Goal: Information Seeking & Learning: Learn about a topic

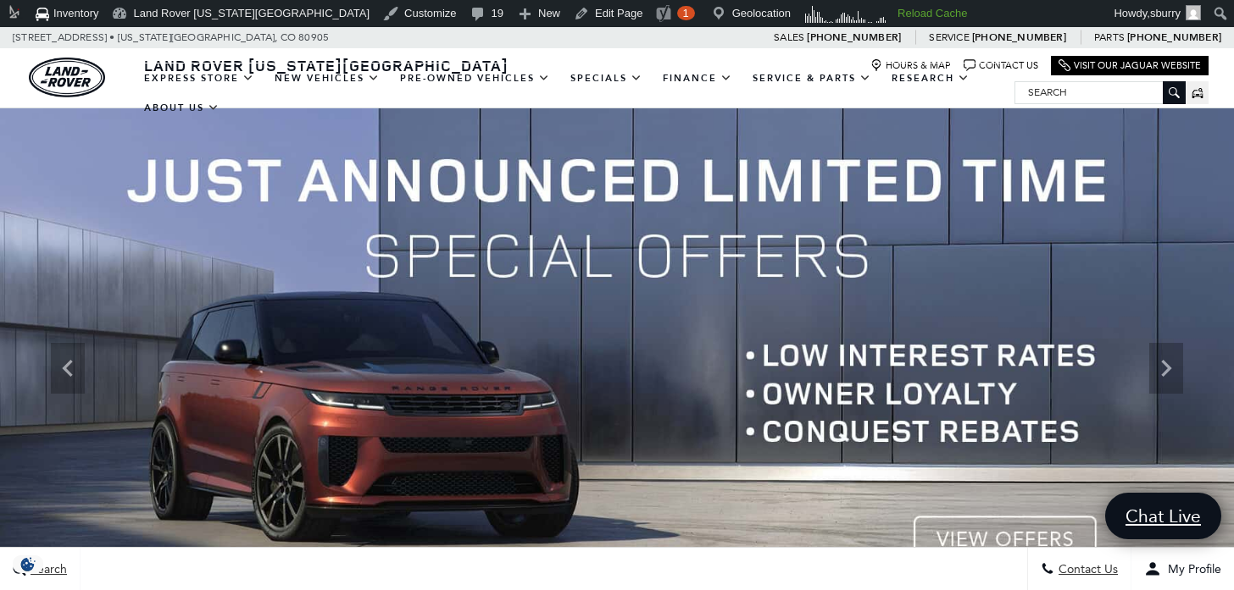
click at [1095, 84] on input "Search" at bounding box center [1099, 92] width 169 height 20
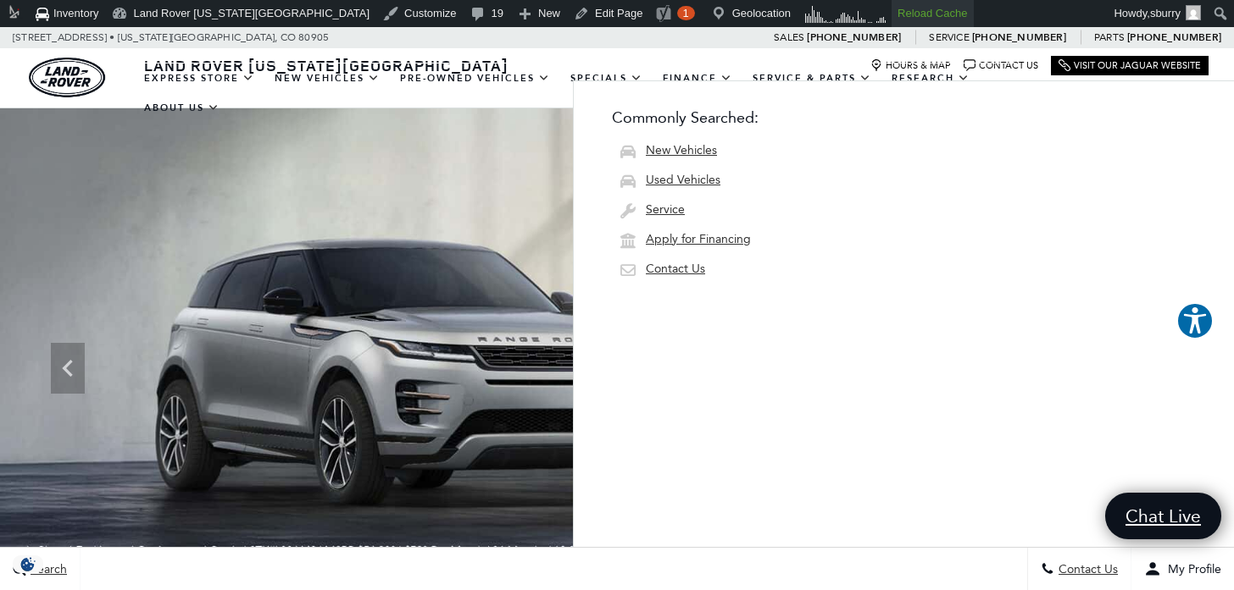
type input "l2646"
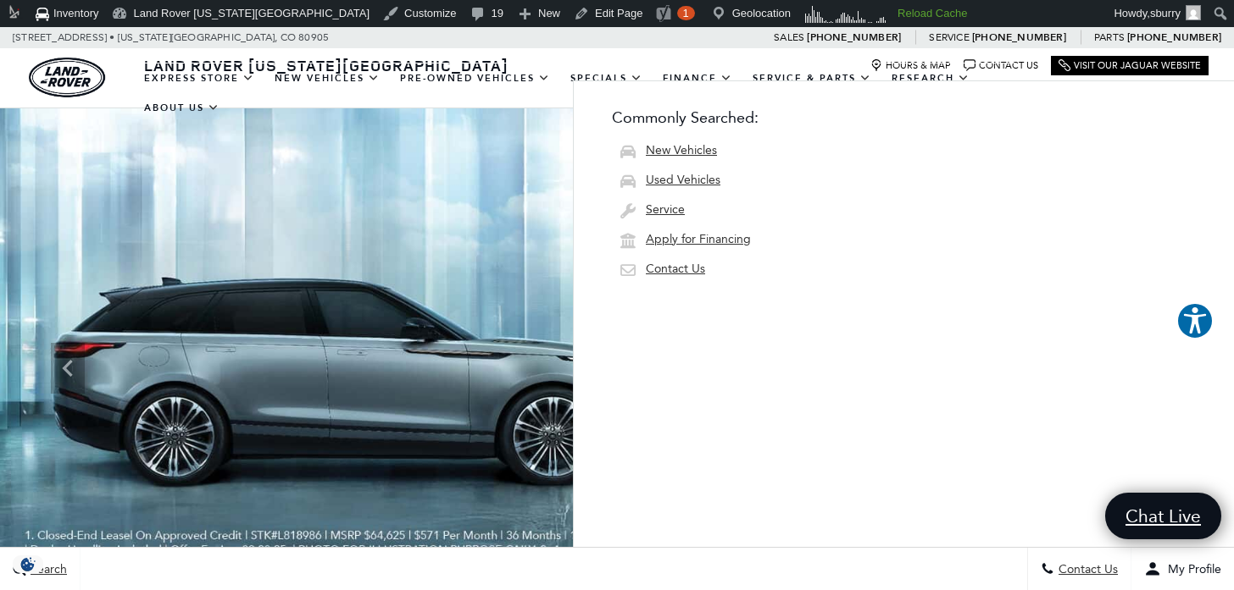
click at [967, 131] on span "Commonly Searched: New Vehicles Used Vehicles Service Apply for Financing Conta…" at bounding box center [903, 313] width 661 height 467
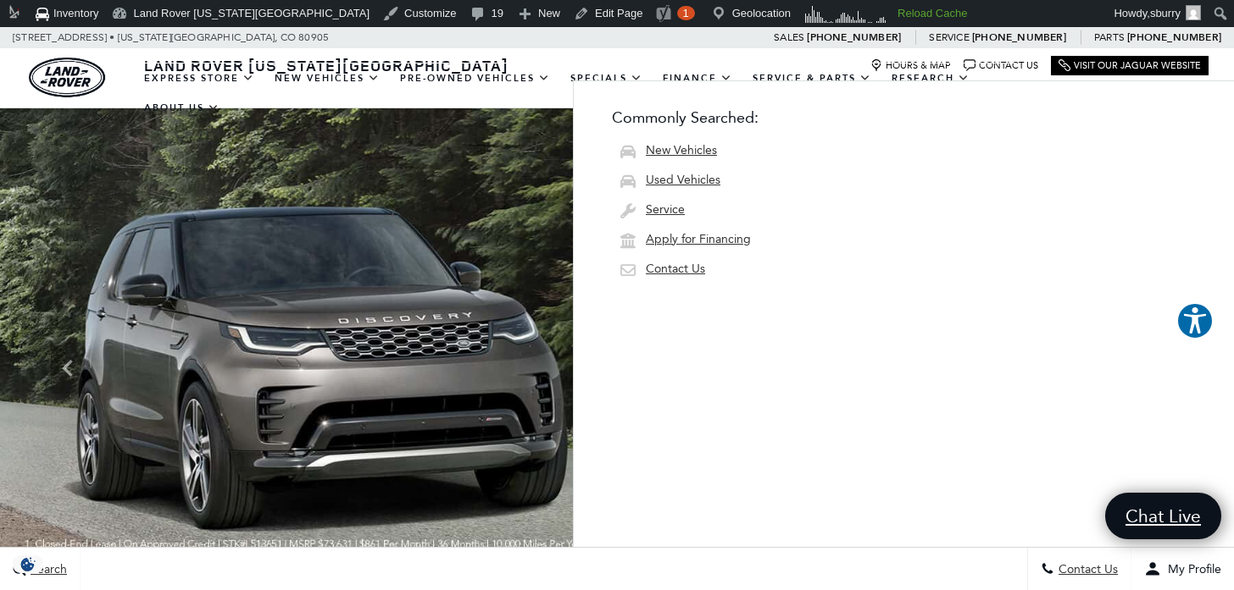
click at [472, 244] on img at bounding box center [617, 368] width 1234 height 521
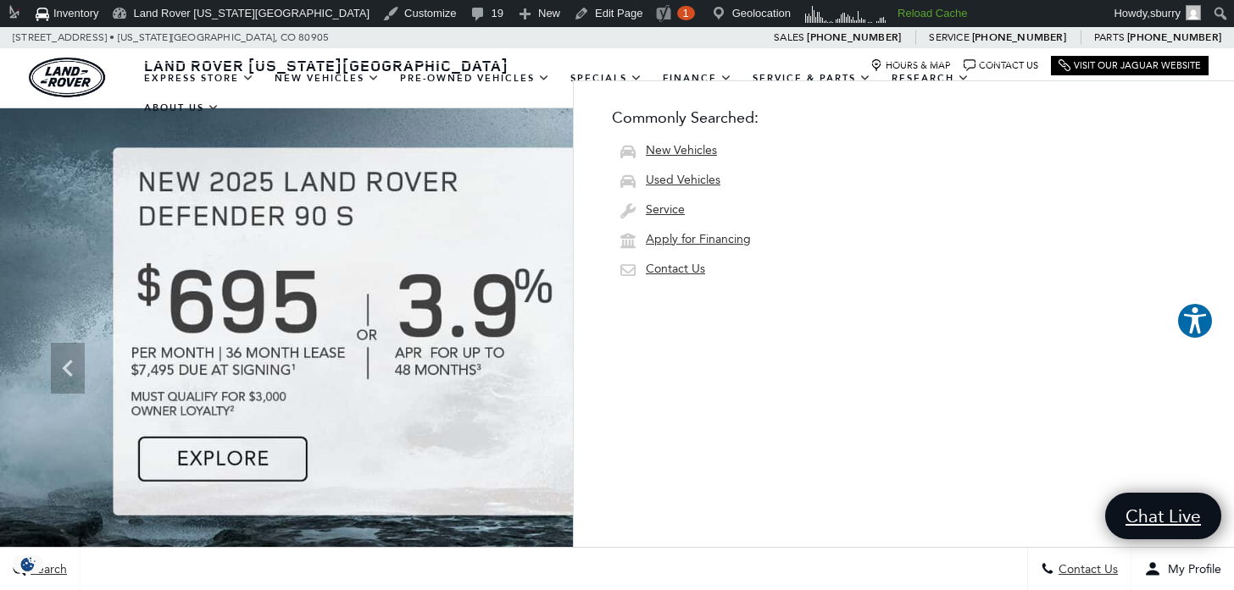
click at [1226, 67] on div "Land Rover Colorado Springs Hours & Map Contact Us Visit Our Jaguar Website" at bounding box center [617, 63] width 1234 height 30
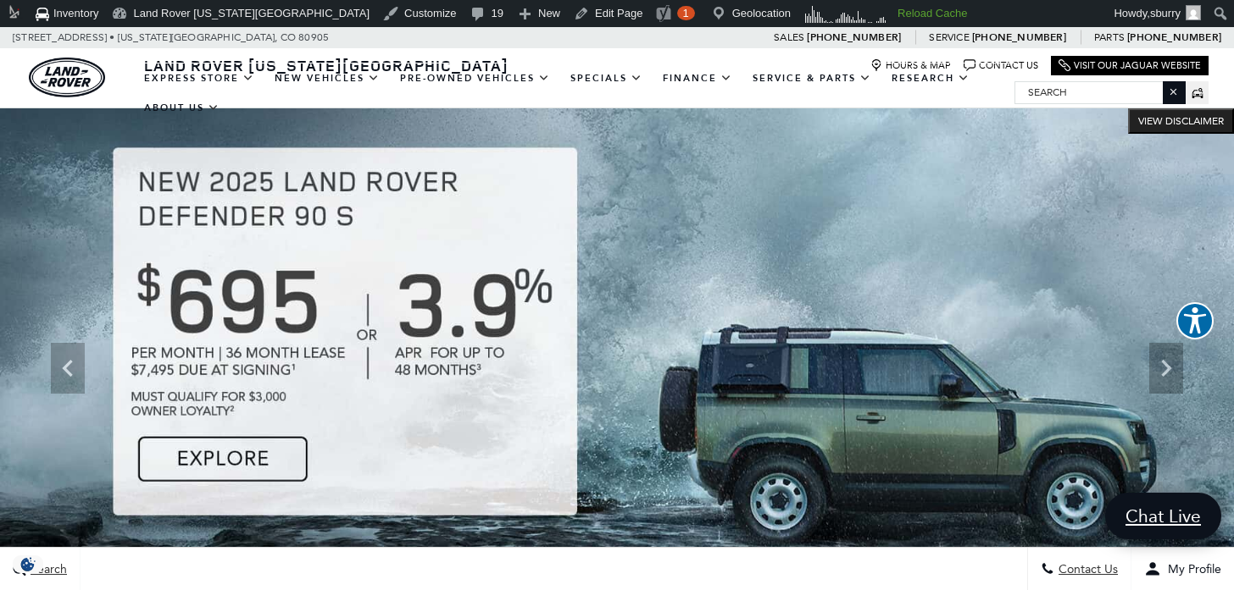
click at [1088, 90] on input "Search" at bounding box center [1099, 92] width 169 height 20
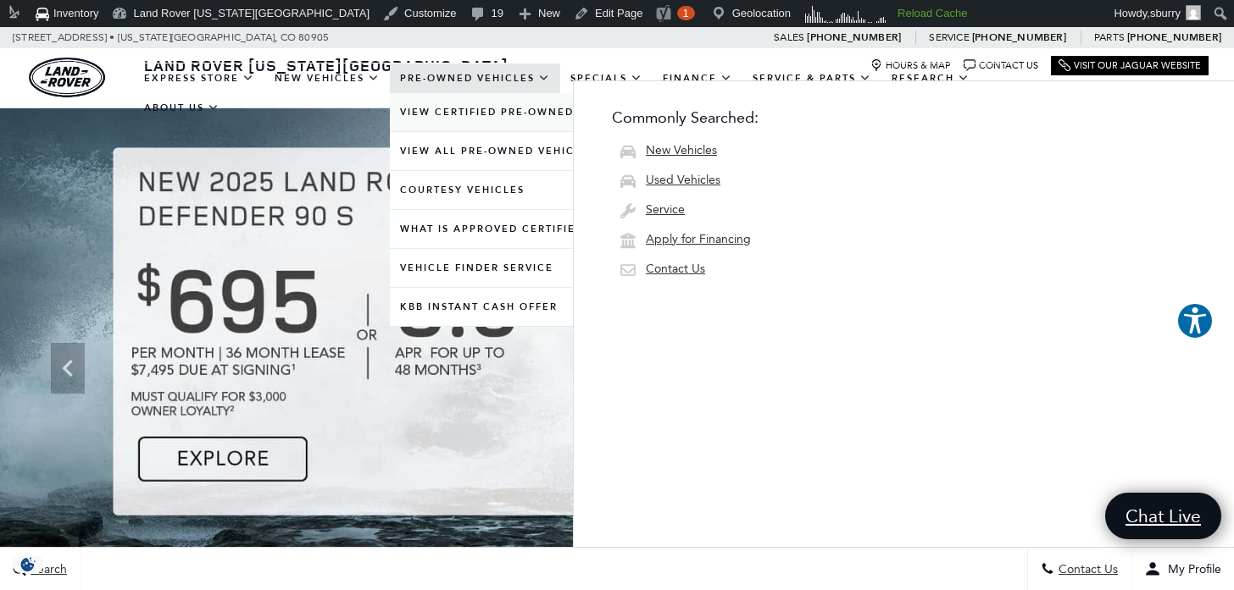
type input "l267646"
click at [496, 107] on link "View Certified Pre-Owned" at bounding box center [498, 112] width 216 height 38
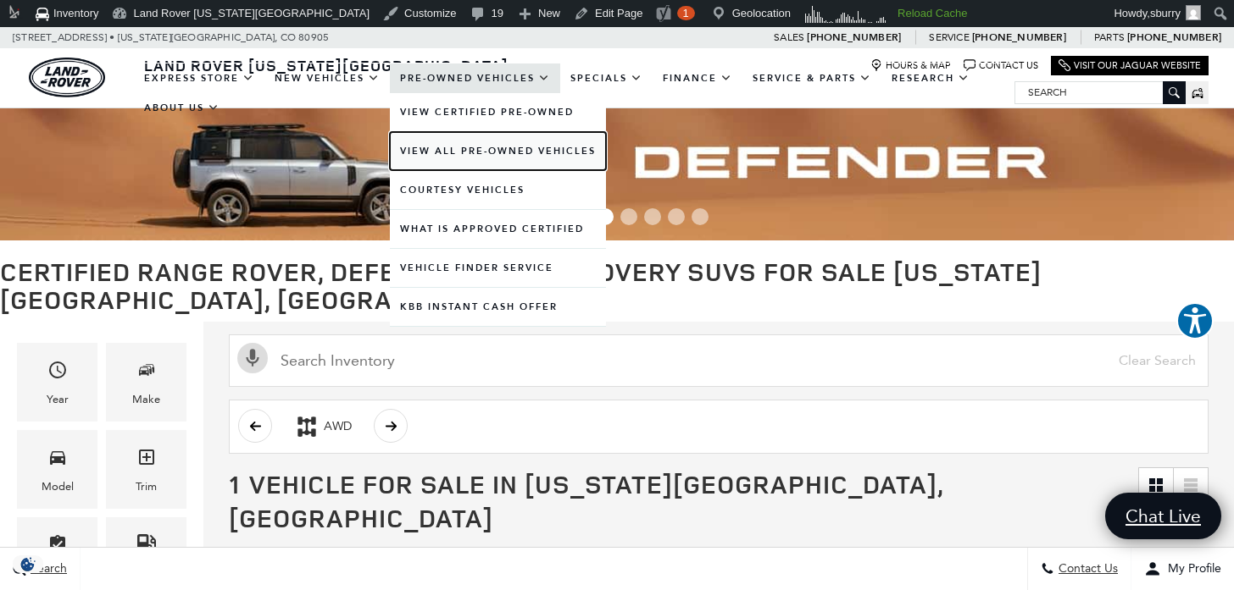
click at [457, 148] on link "View All Pre-Owned Vehicles" at bounding box center [498, 151] width 216 height 38
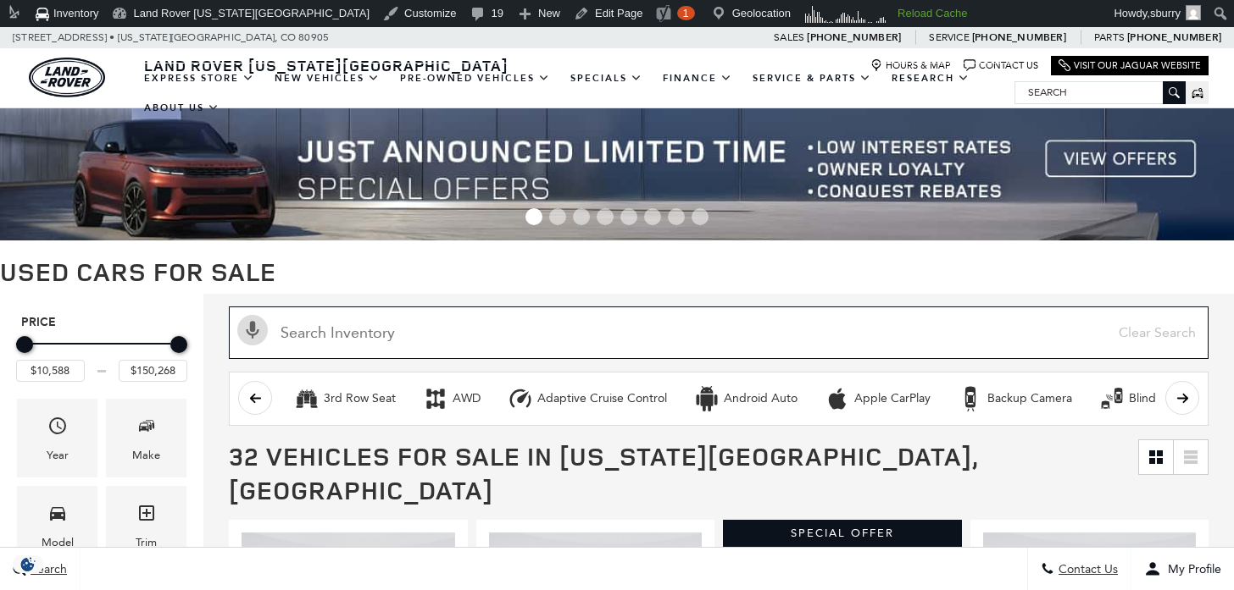
click at [350, 322] on input "text" at bounding box center [718, 333] width 979 height 53
type input "l2"
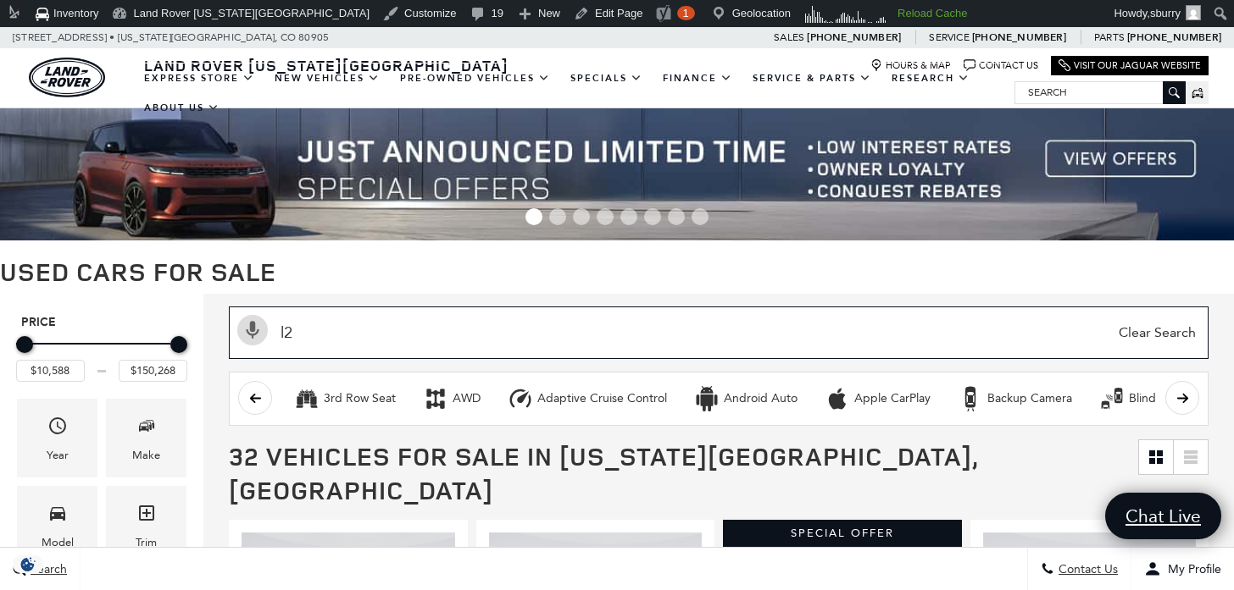
type input "$53,489"
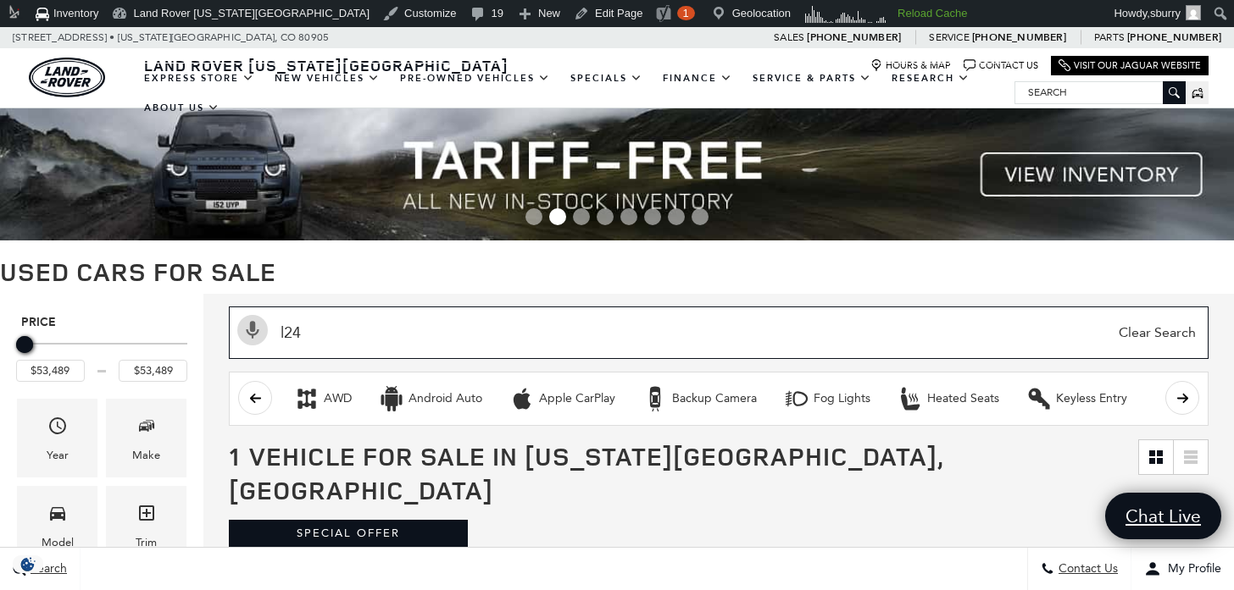
type input "l247"
type input "$45,489"
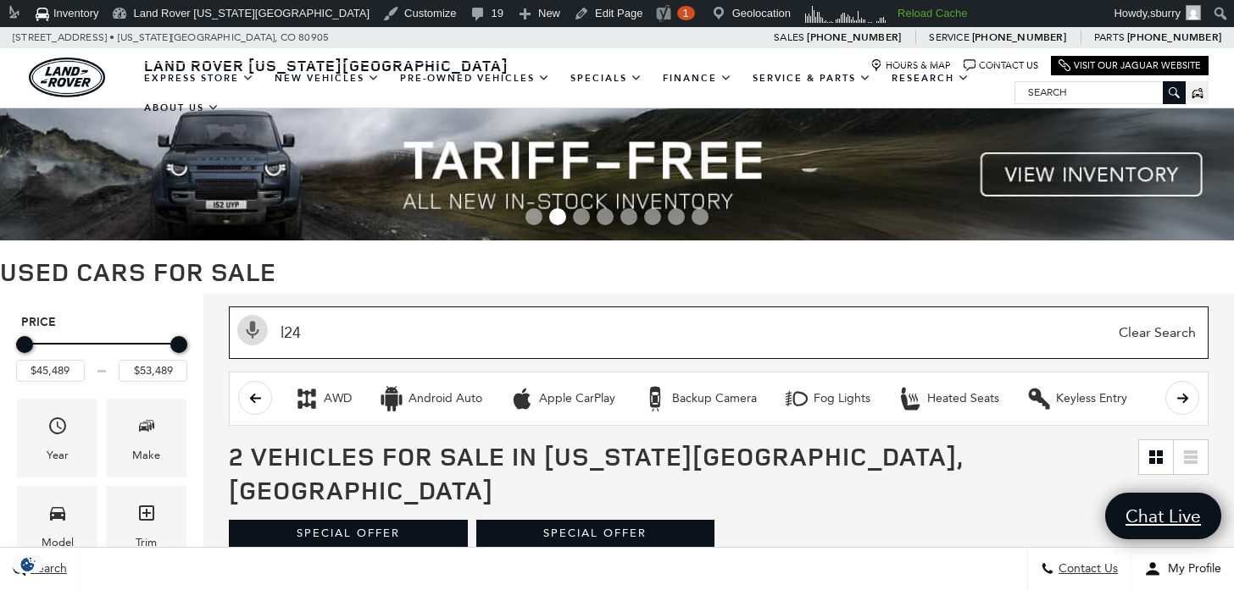
type input "l2"
type input "$53,489"
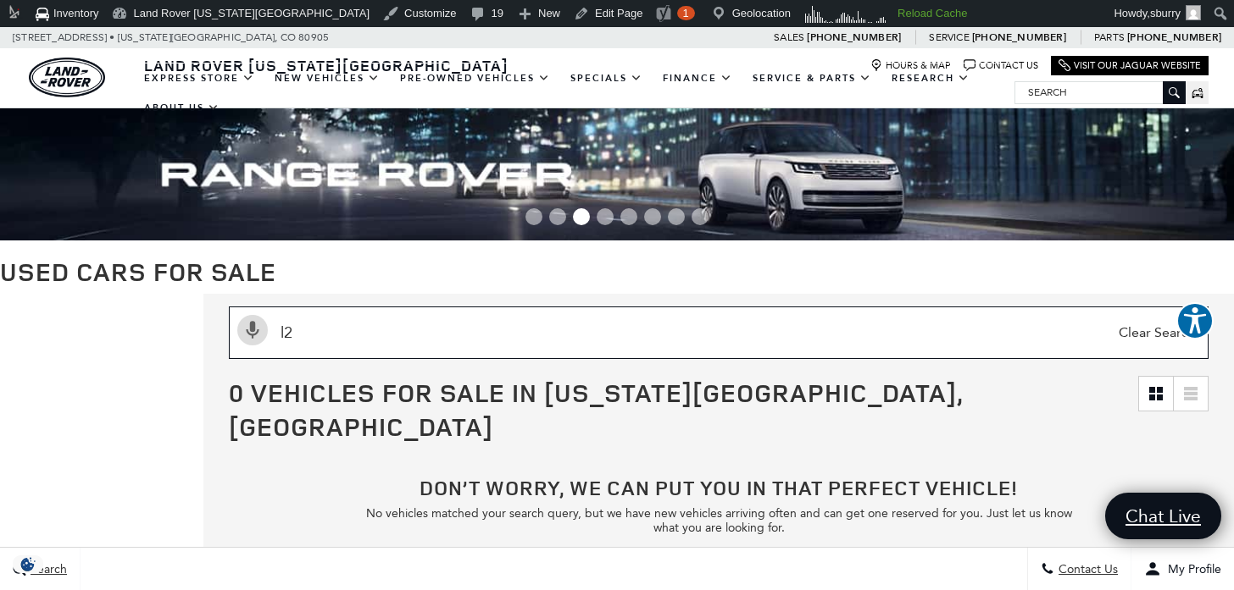
type input "l"
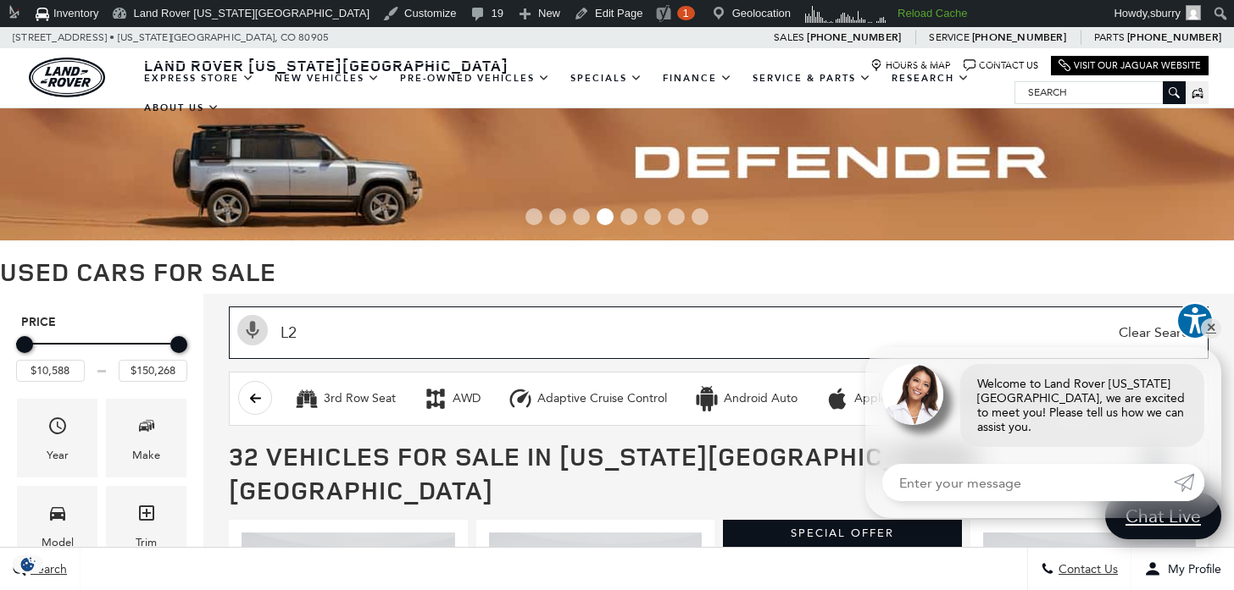
type input "L26"
type input "$53,489"
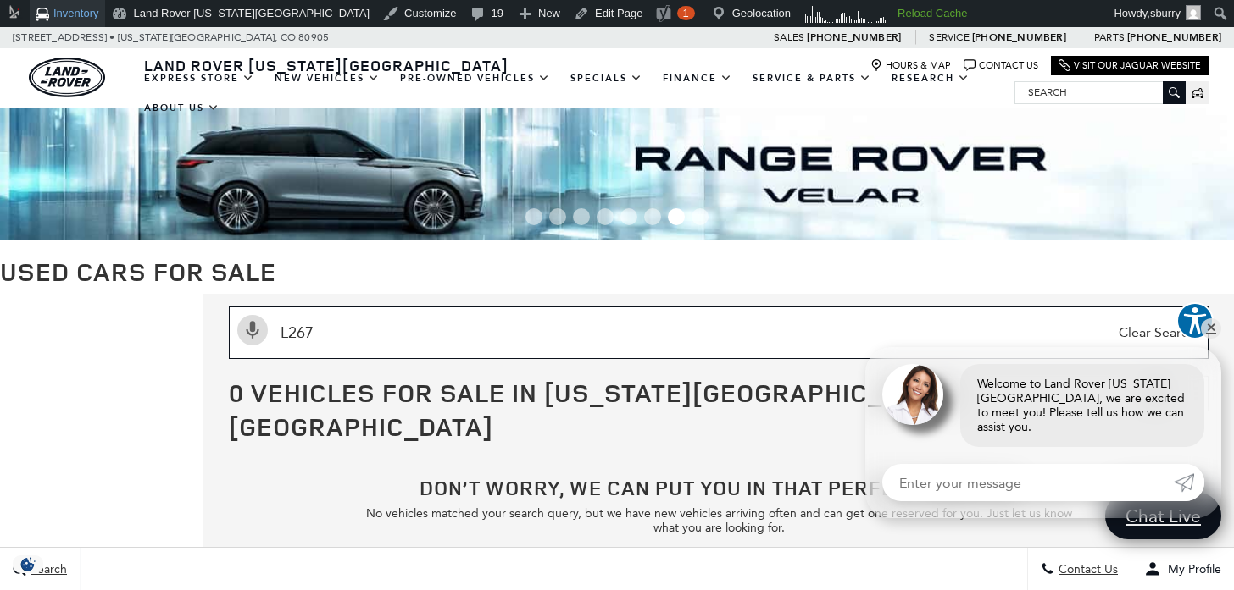
type input "L267"
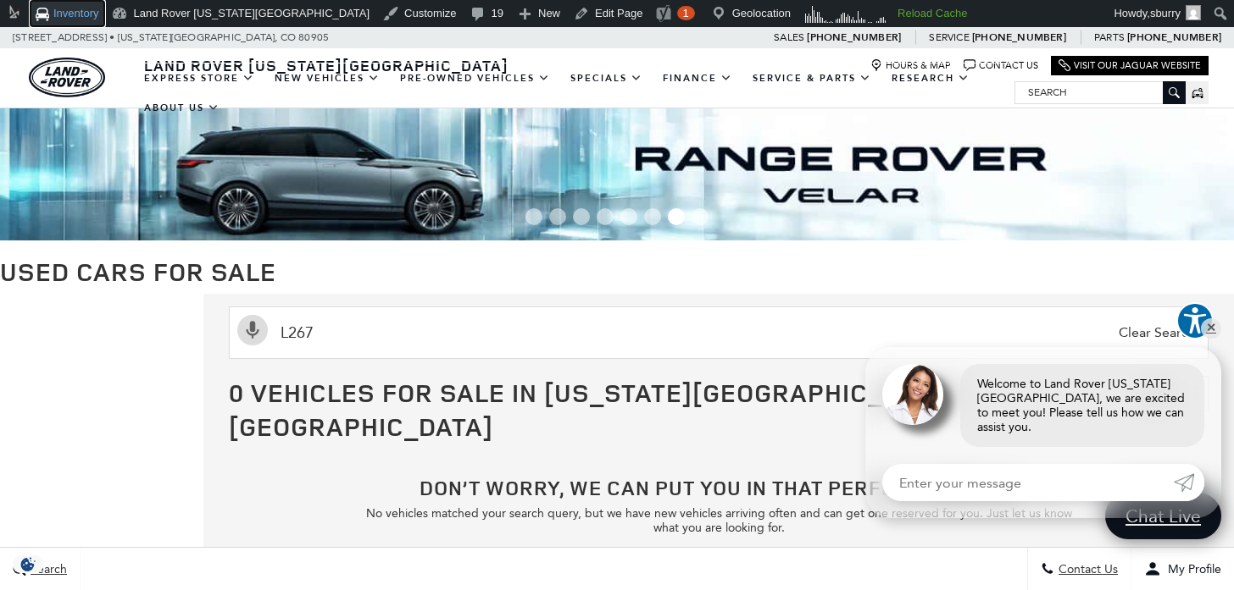
click at [91, 14] on link "Inventory" at bounding box center [67, 13] width 75 height 27
